Goal: Find specific page/section: Find specific page/section

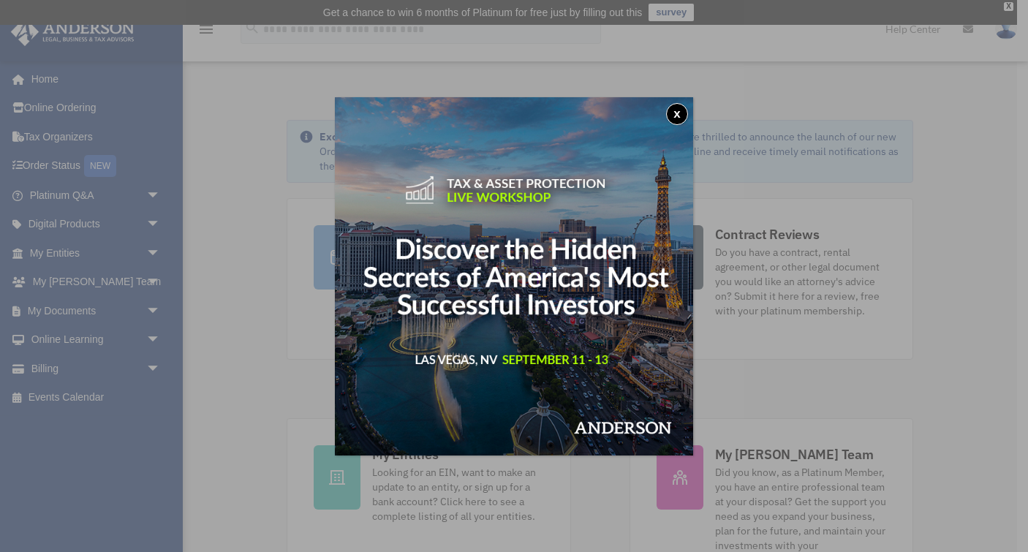
click at [156, 246] on div "x" at bounding box center [514, 276] width 1028 height 552
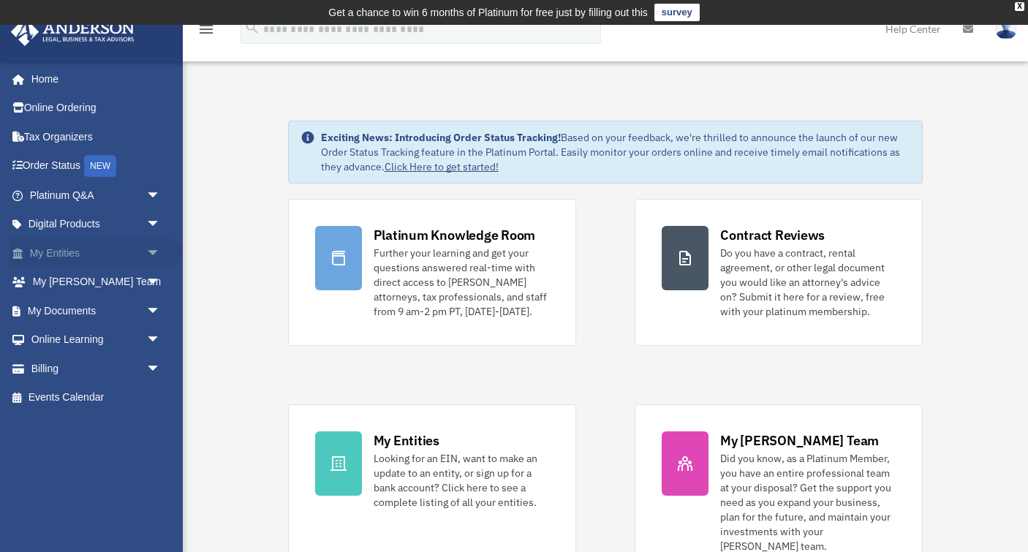
click at [99, 249] on link "My Entities arrow_drop_down" at bounding box center [96, 252] width 173 height 29
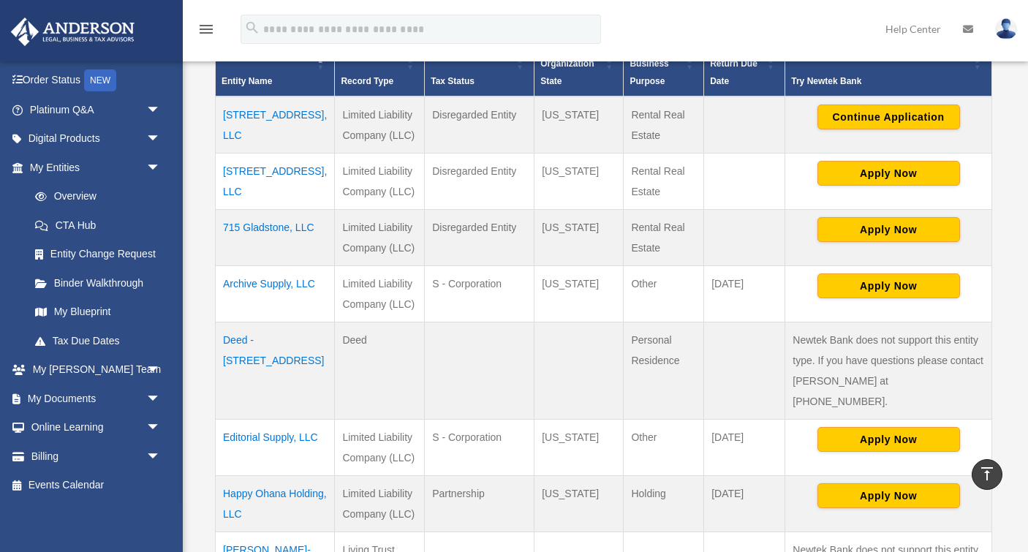
scroll to position [360, 0]
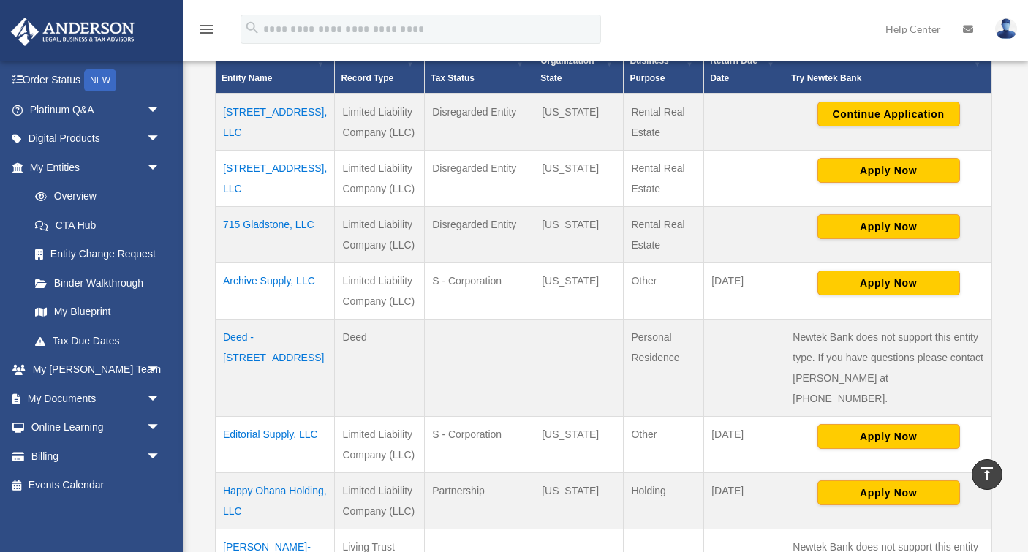
click at [245, 417] on td "Editorial Supply, LLC" at bounding box center [275, 445] width 119 height 56
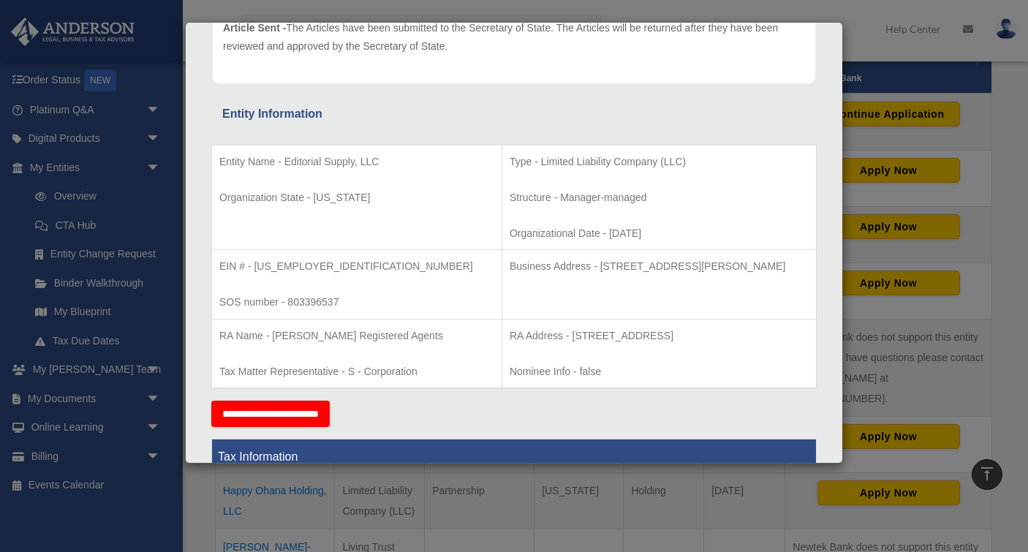
scroll to position [197, 0]
